Goal: Transaction & Acquisition: Purchase product/service

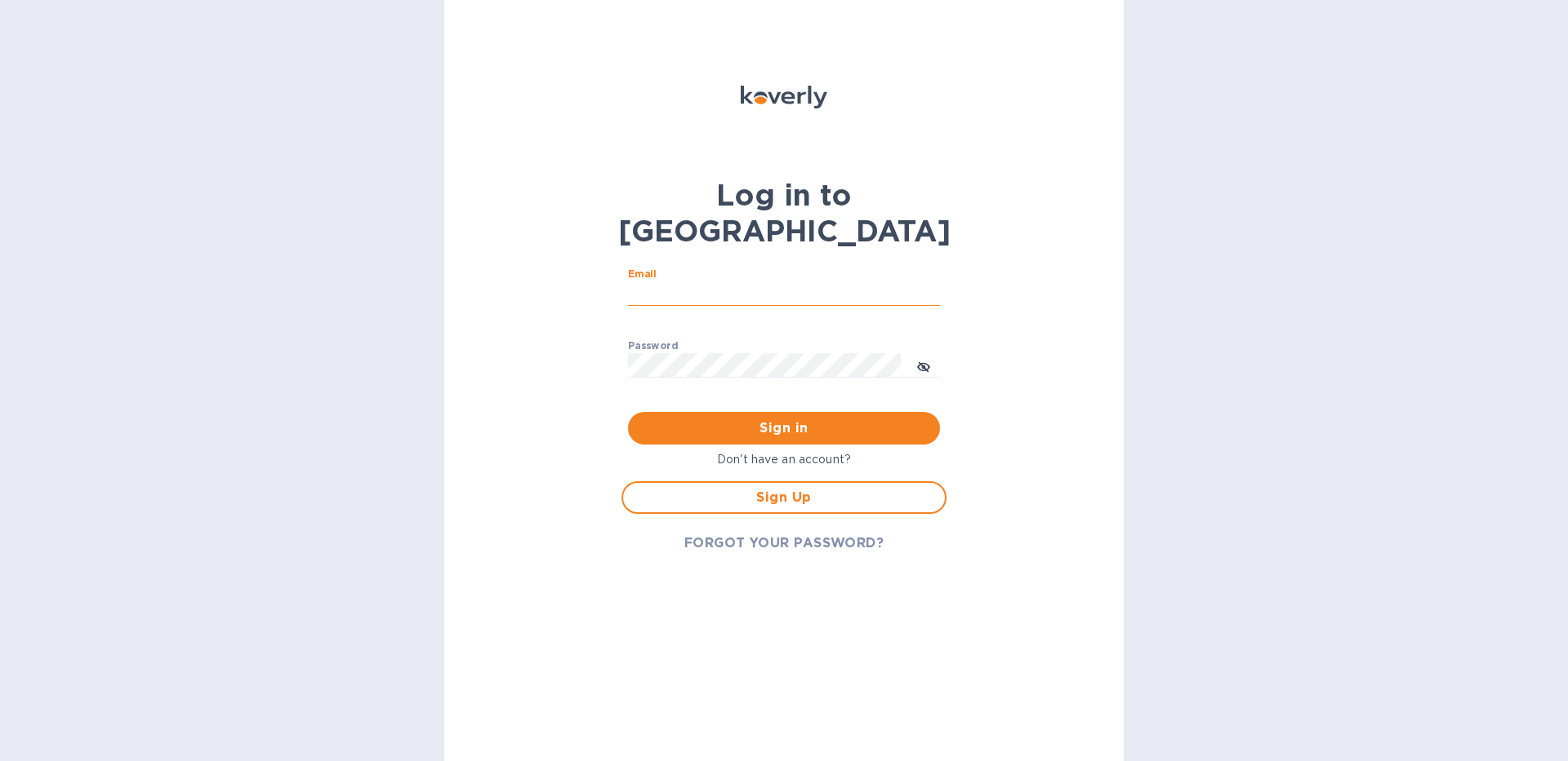
click at [659, 282] on input "Email" at bounding box center [784, 293] width 312 height 24
type input "[EMAIL_ADDRESS][DOMAIN_NAME]"
